Goal: Information Seeking & Learning: Learn about a topic

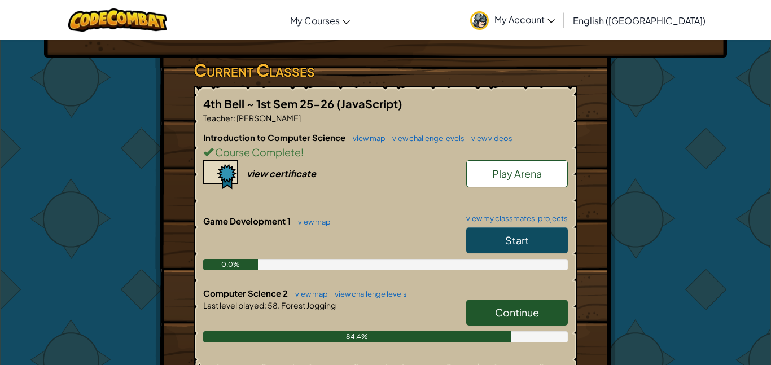
scroll to position [175, 0]
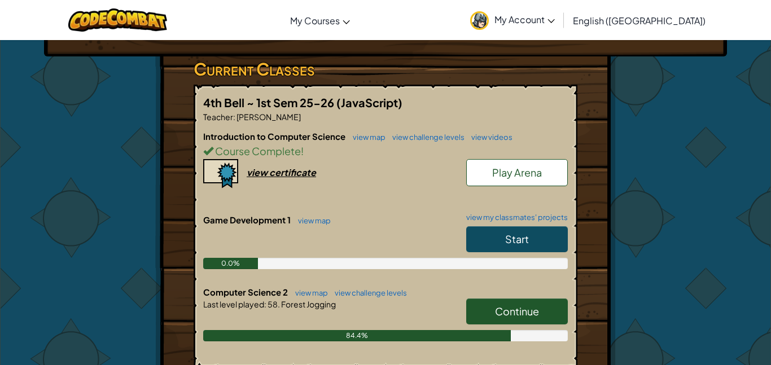
click at [538, 238] on link "Start" at bounding box center [517, 239] width 102 height 26
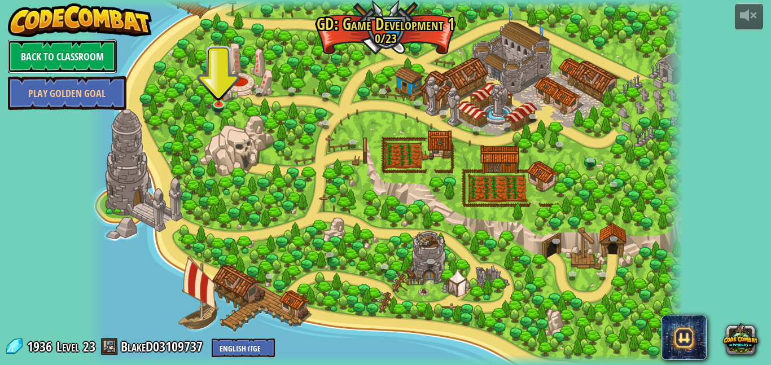
click at [90, 56] on link "Back to Classroom" at bounding box center [62, 57] width 109 height 34
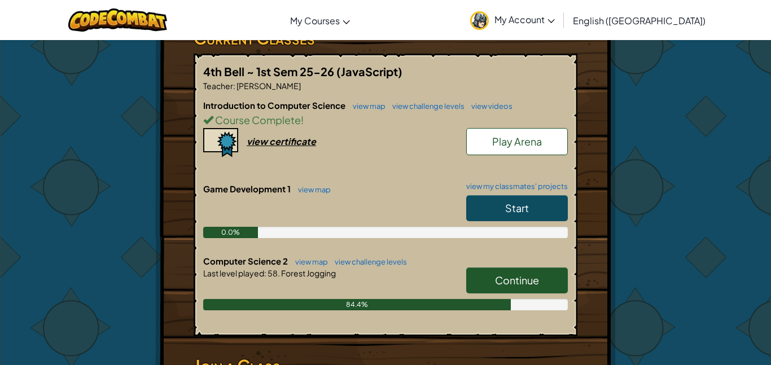
scroll to position [207, 0]
